Goal: Task Accomplishment & Management: Use online tool/utility

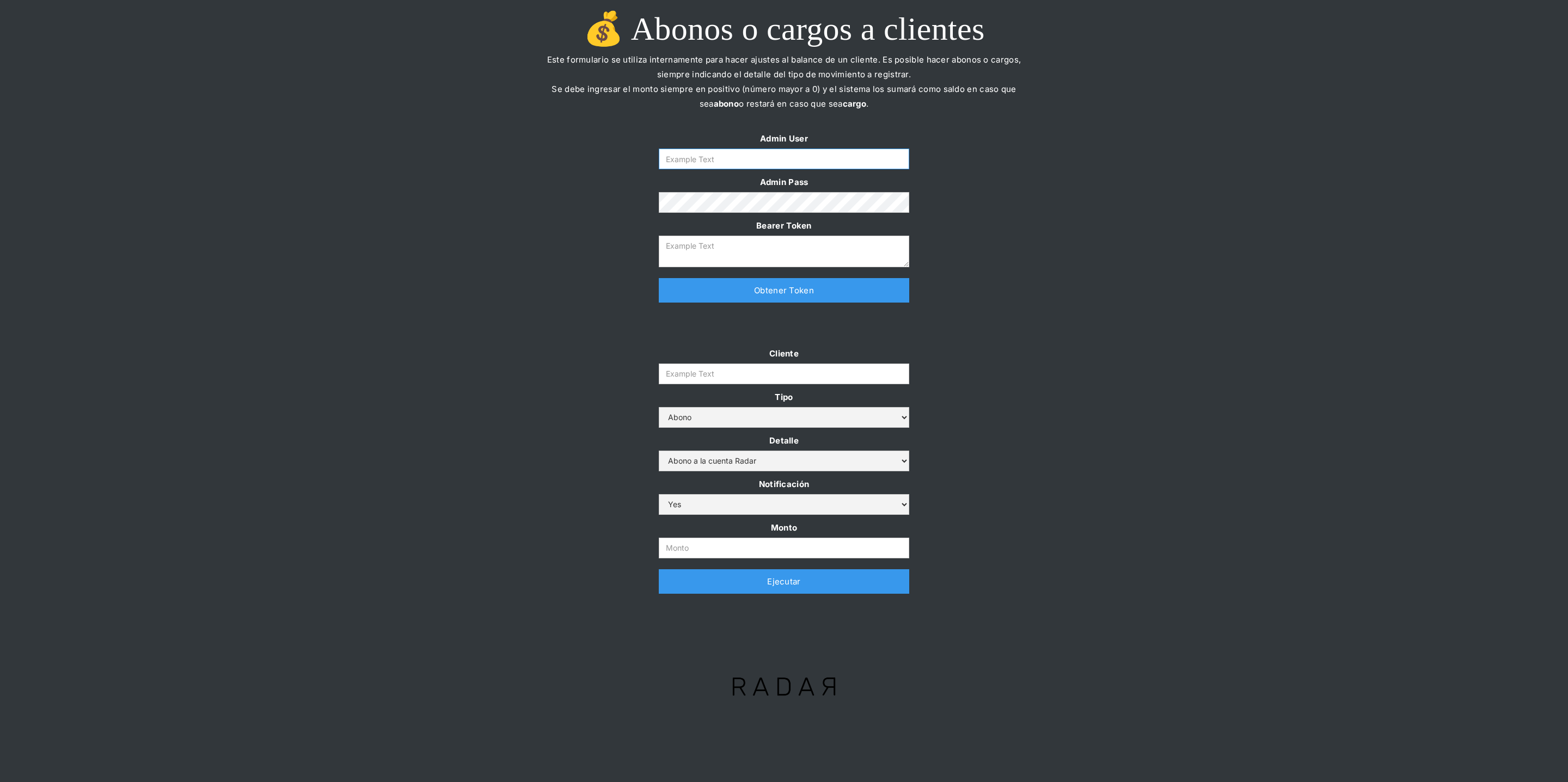
click at [762, 160] on input "Form" at bounding box center [783, 158] width 250 height 20
type input "[PERSON_NAME][EMAIL_ADDRESS][DOMAIN_NAME]"
click at [747, 294] on link "Obtener Token" at bounding box center [783, 290] width 250 height 24
type textarea "[SECURITY_DATA][PERSON_NAME]"
click at [689, 375] on input "Cliente" at bounding box center [783, 373] width 250 height 20
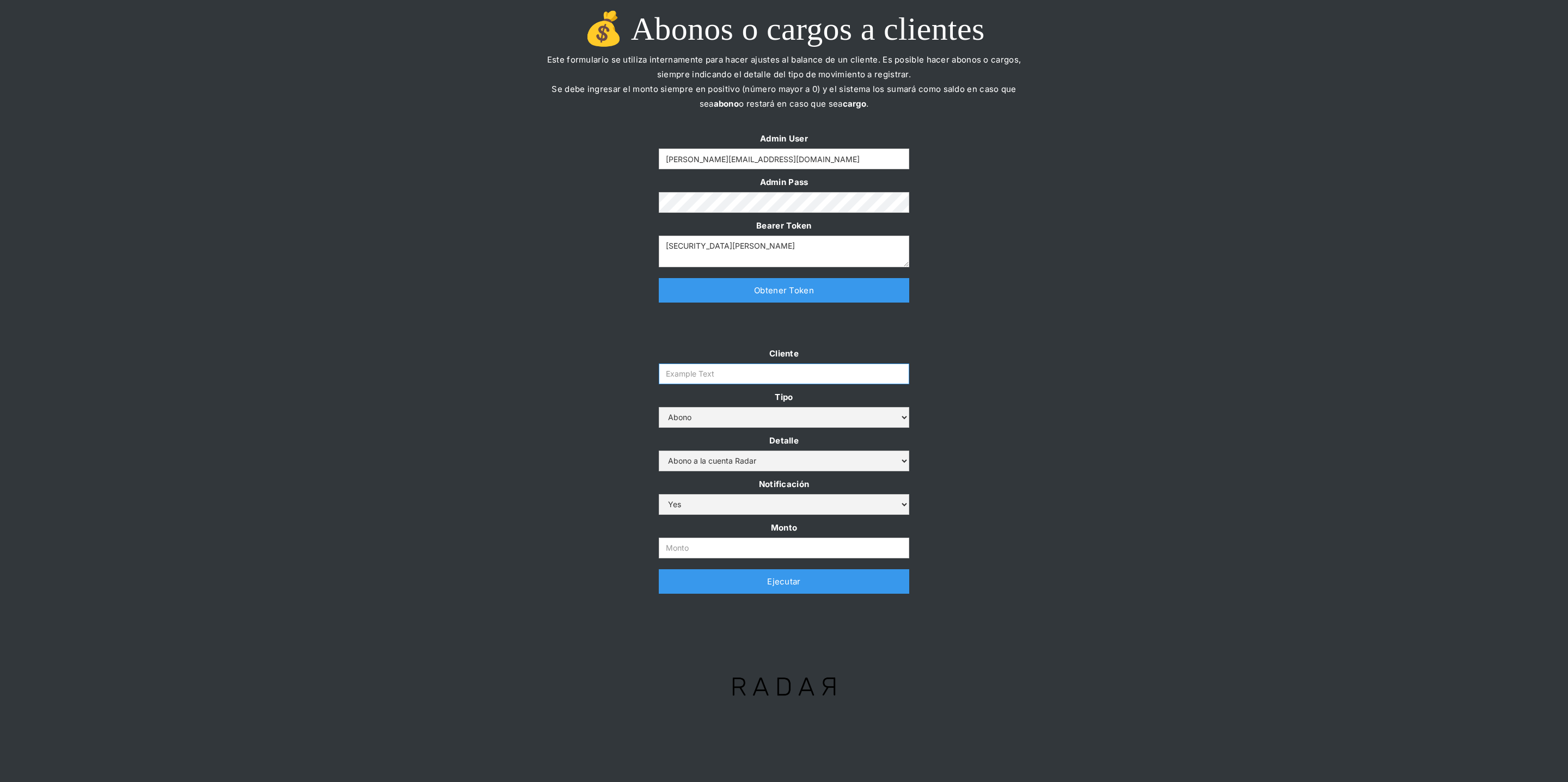
paste input "[PERSON_NAME]-bnpl"
type input "[PERSON_NAME]-bnpl"
click at [573, 422] on div "Cliente [PERSON_NAME]-bnpl Tipo Abono Cargo Detalle Abono a la cuenta Radar Dev…" at bounding box center [784, 475] width 1568 height 258
click at [723, 461] on select "Abono a la cuenta Radar Devolución por altos montos" at bounding box center [783, 460] width 250 height 20
click at [701, 415] on select "Abono Cargo" at bounding box center [783, 417] width 250 height 20
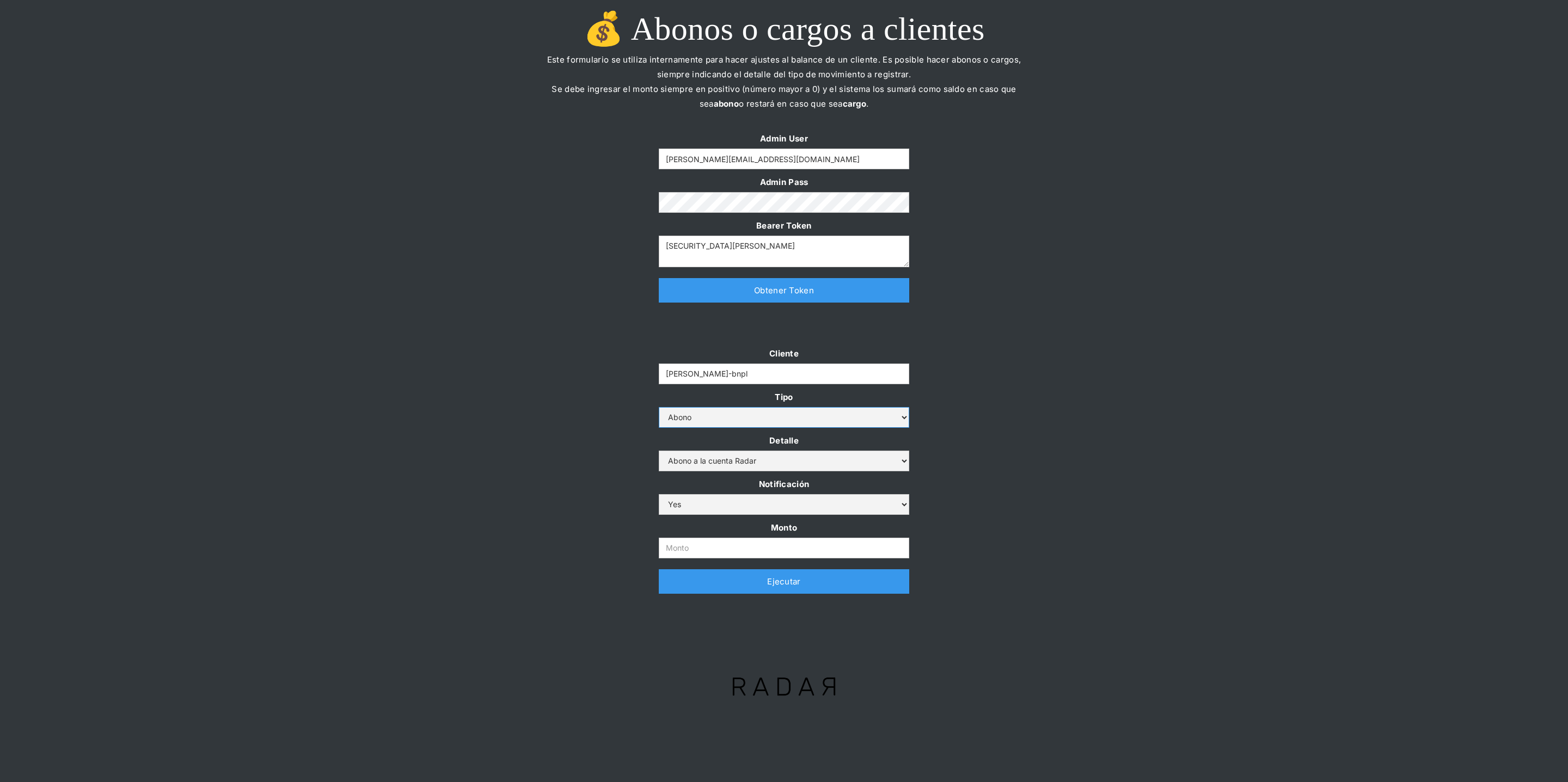
select select "cargo"
click at [703, 466] on select "Cargo por altos montos Ajuste a la cuenta Cobro comisión Radar" at bounding box center [783, 460] width 250 height 20
select select "4"
click at [534, 470] on div "Cliente [PERSON_NAME]-bnpl Tipo Abono Cargo Detalle Cargo por altos montos Ajus…" at bounding box center [784, 475] width 1568 height 258
click at [682, 556] on input "Monto" at bounding box center [783, 547] width 250 height 20
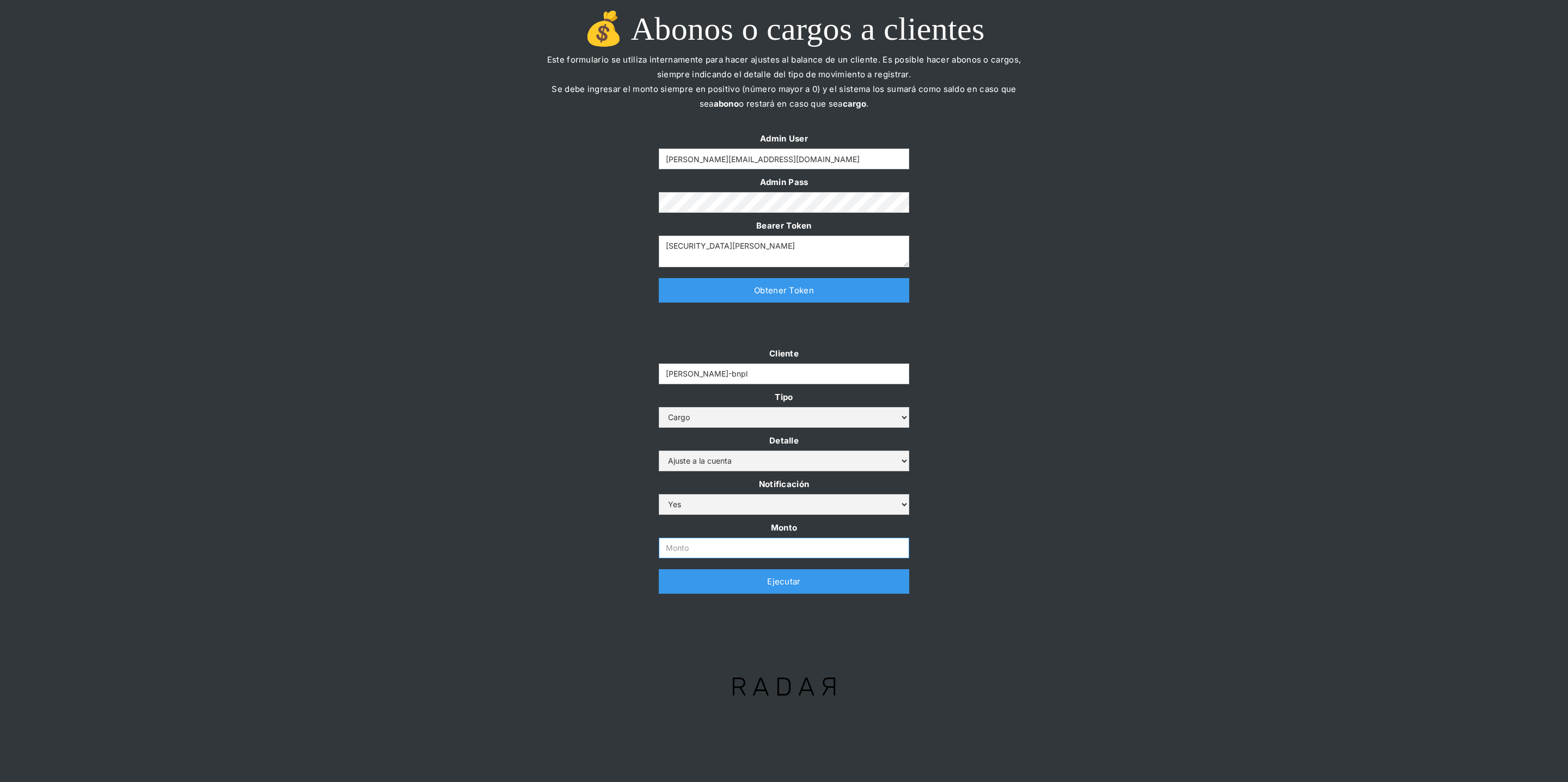
paste input "112,000,000"
type input "112.000.000"
click at [539, 477] on div "Cliente [PERSON_NAME]-bnpl Tipo Abono Cargo Detalle Cargo por altos montos Ajus…" at bounding box center [784, 475] width 1568 height 258
click at [712, 587] on link "Ejecutar" at bounding box center [783, 582] width 250 height 24
